Goal: Communication & Community: Answer question/provide support

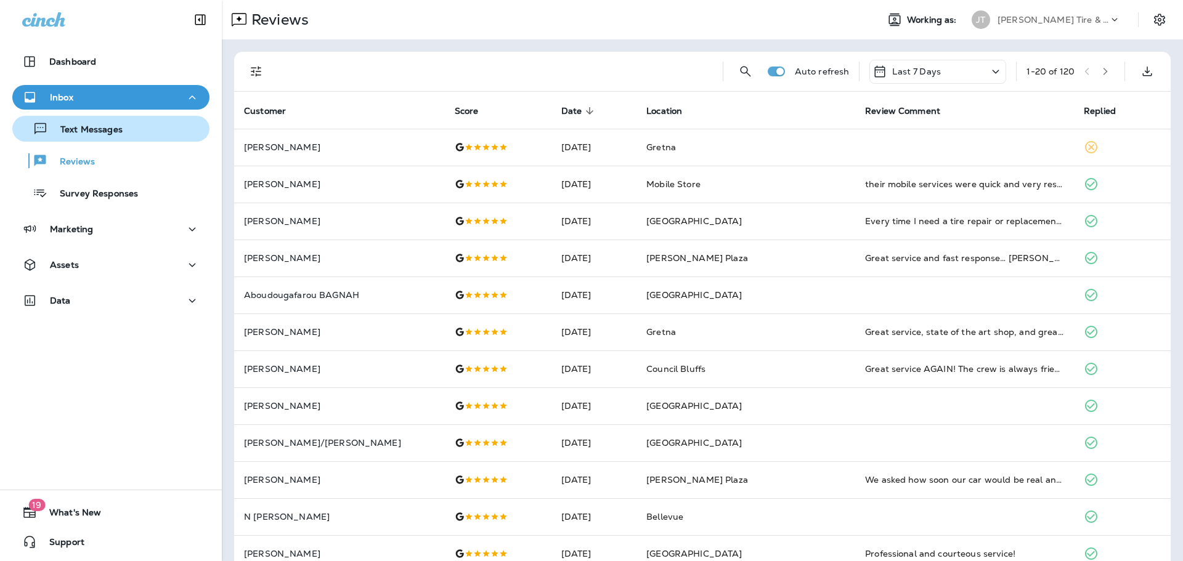
click at [108, 126] on p "Text Messages" at bounding box center [85, 130] width 75 height 12
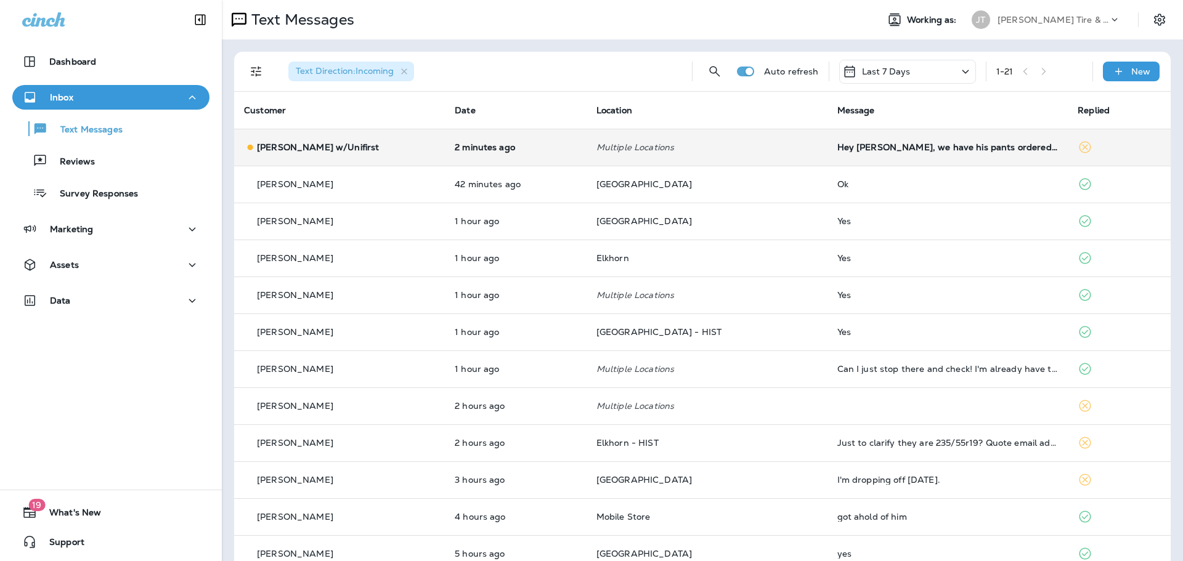
click at [403, 147] on div "[PERSON_NAME] w/Unifirst" at bounding box center [339, 147] width 191 height 13
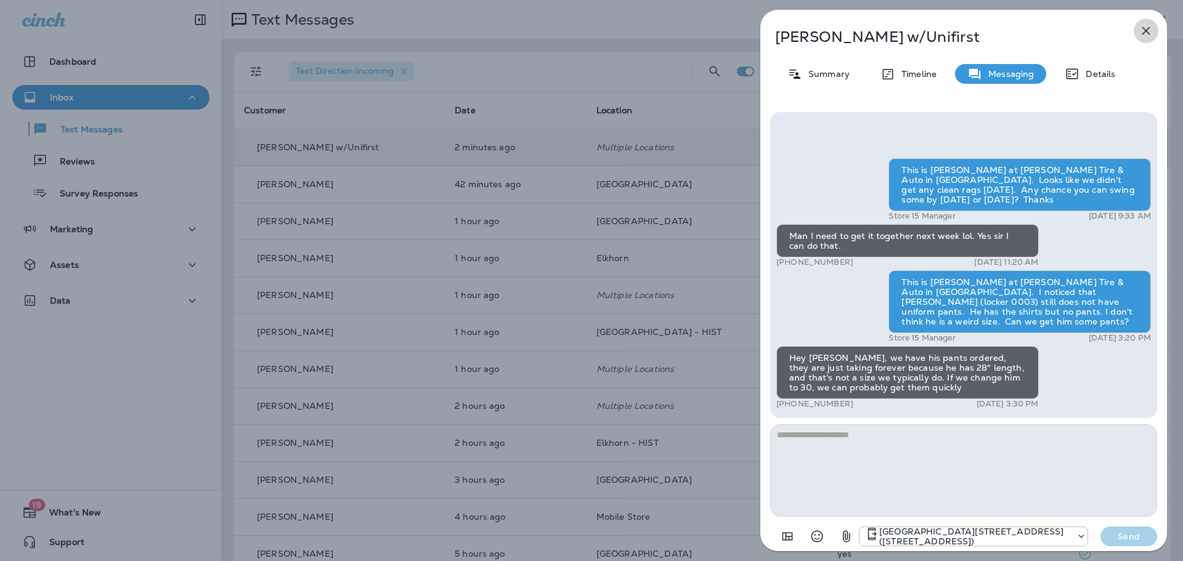
click at [1135, 30] on button "button" at bounding box center [1145, 30] width 25 height 25
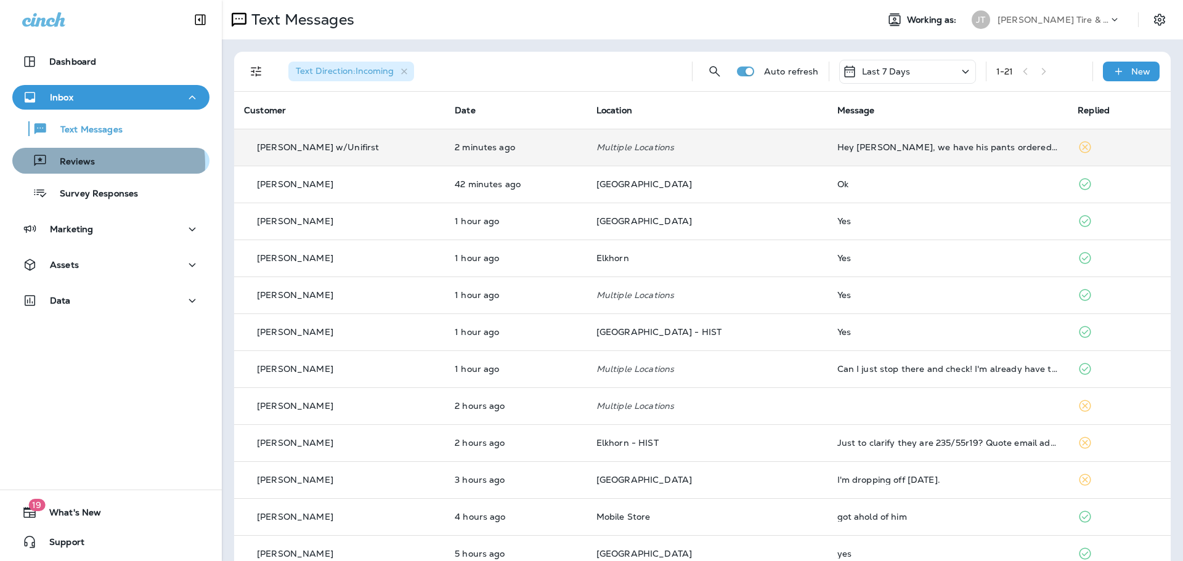
click at [93, 164] on p "Reviews" at bounding box center [70, 162] width 47 height 12
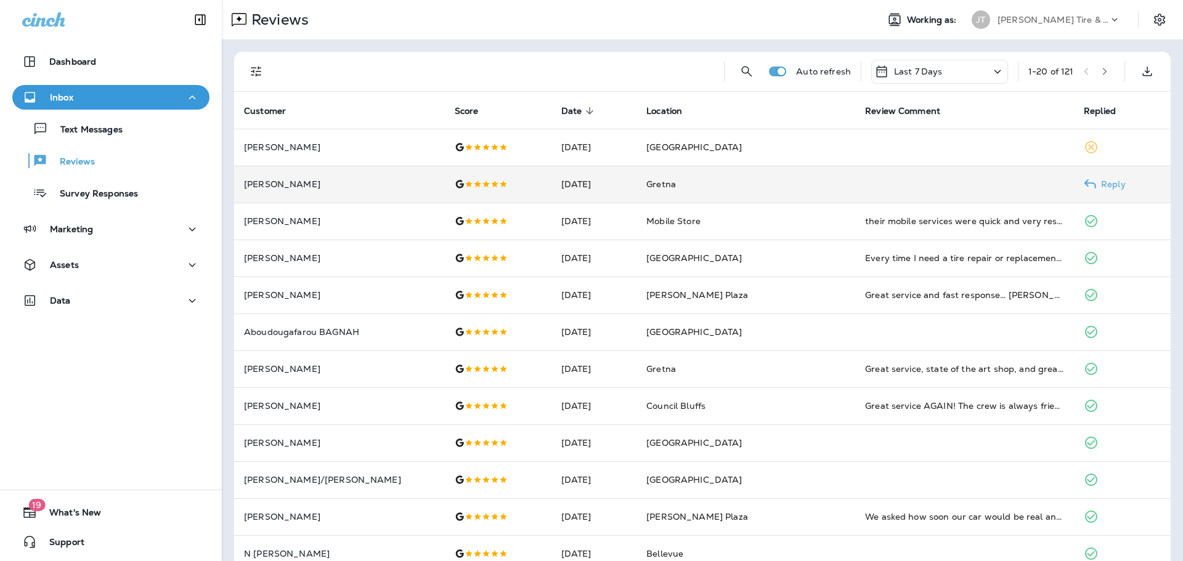
click at [760, 179] on td "Gretna" at bounding box center [745, 184] width 219 height 37
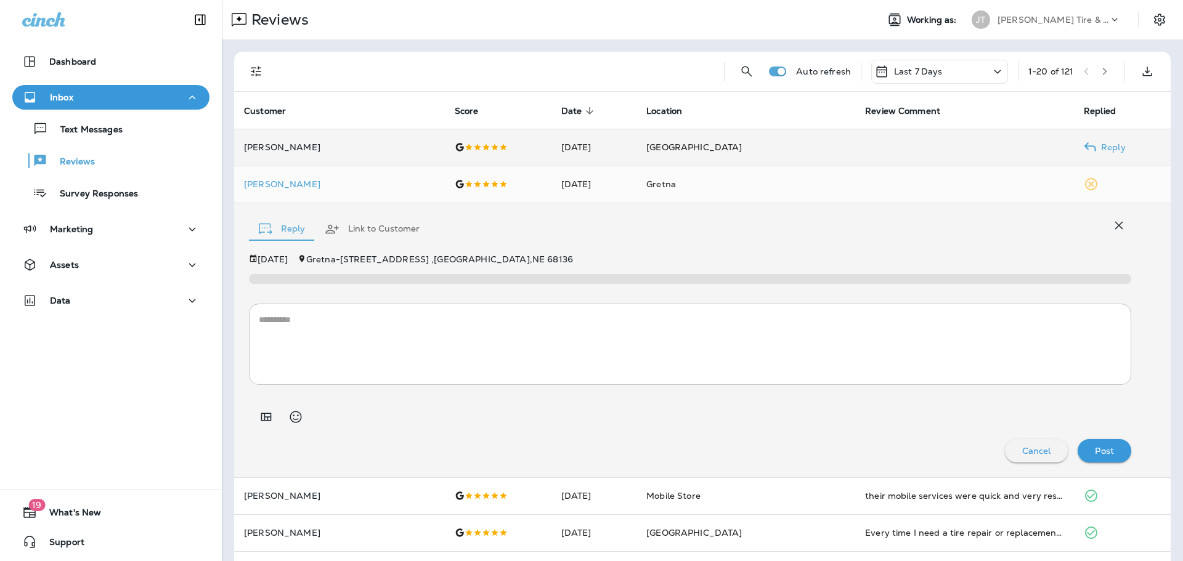
click at [724, 147] on span "[GEOGRAPHIC_DATA]" at bounding box center [693, 147] width 95 height 11
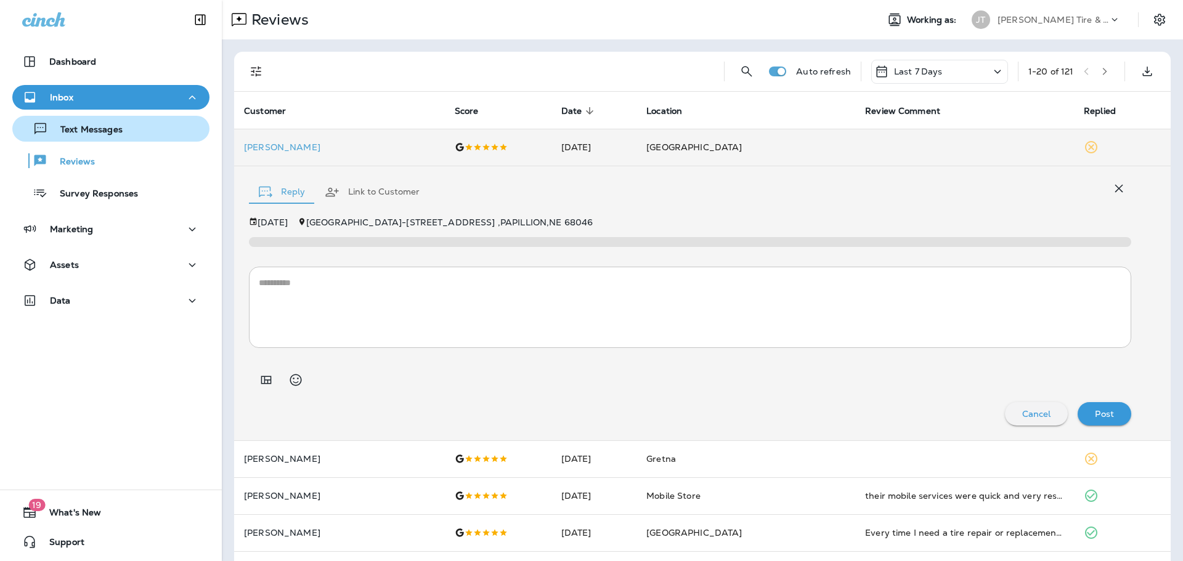
click at [129, 123] on div "Text Messages" at bounding box center [110, 129] width 187 height 18
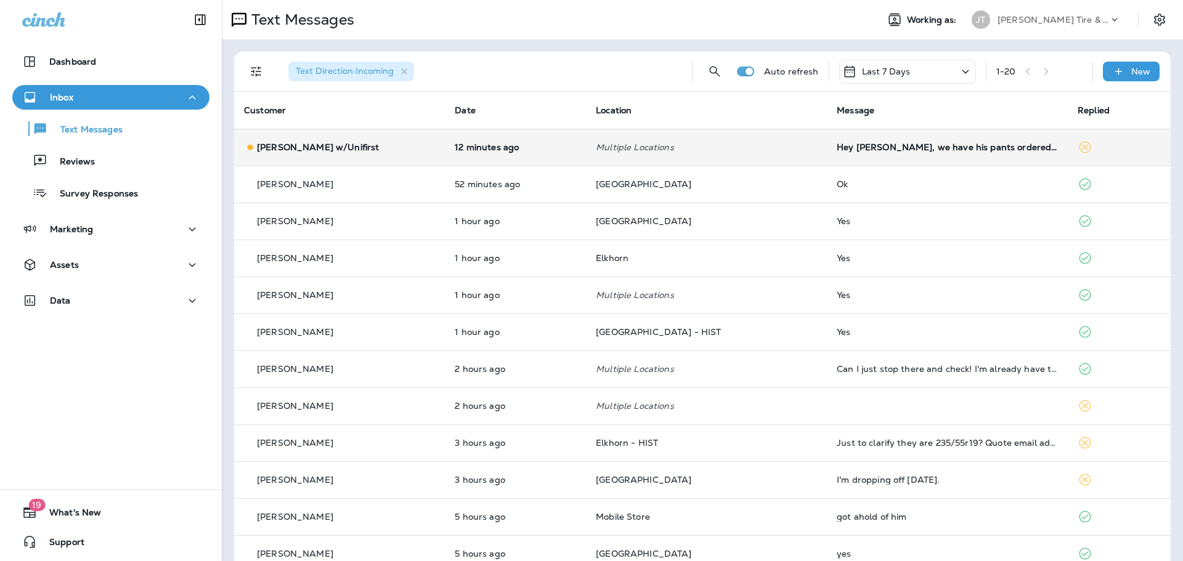
click at [920, 140] on td "Hey [PERSON_NAME], we have his pants ordered, they are just taking forever beca…" at bounding box center [947, 147] width 241 height 37
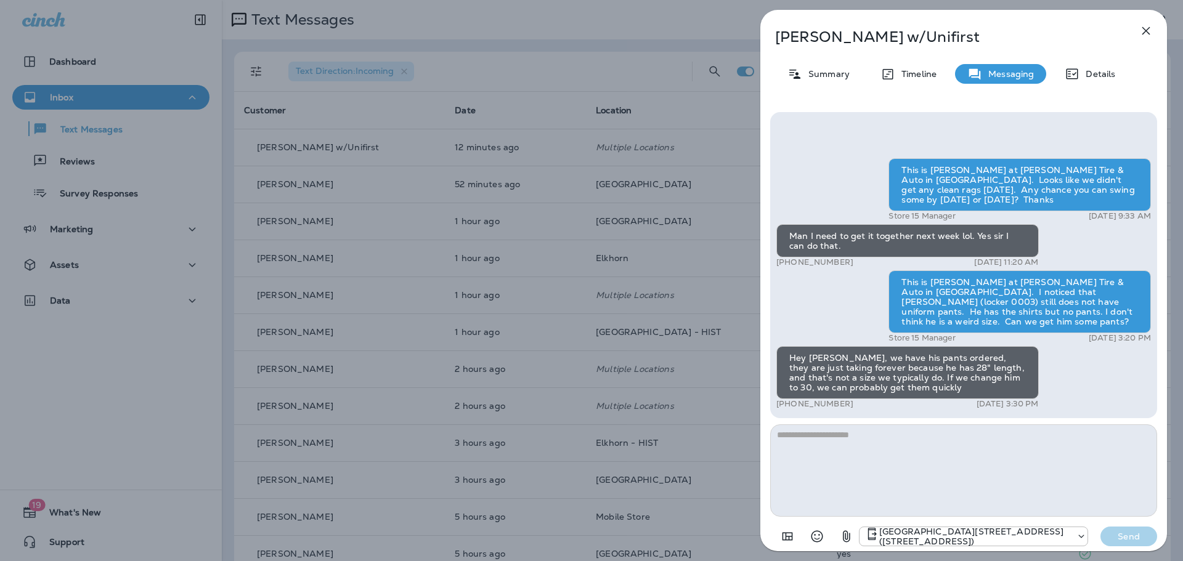
click at [1148, 35] on icon "button" at bounding box center [1145, 30] width 15 height 15
